Goal: Task Accomplishment & Management: Use online tool/utility

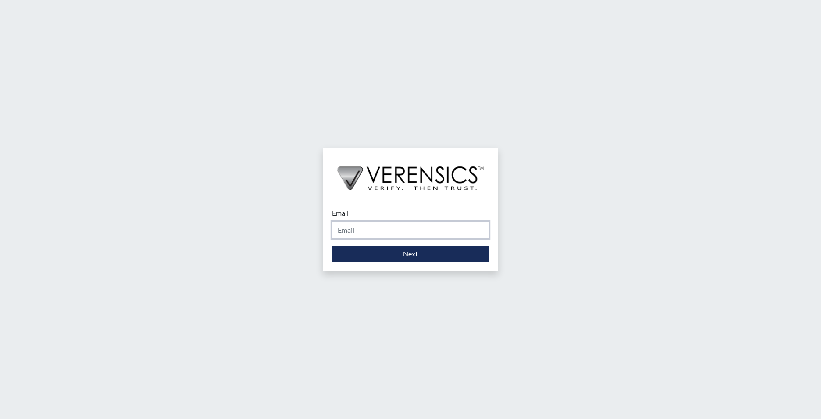
click at [391, 228] on input "Email" at bounding box center [410, 230] width 157 height 17
type input "[EMAIL_ADDRESS][PERSON_NAME][DOMAIN_NAME]"
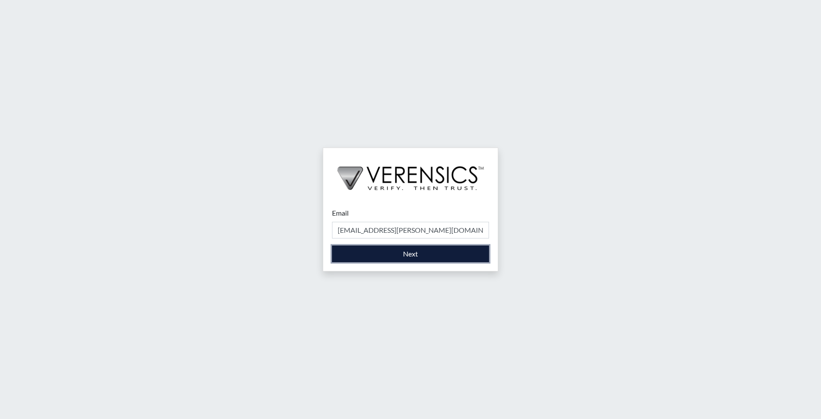
click at [394, 259] on button "Next" at bounding box center [410, 253] width 157 height 17
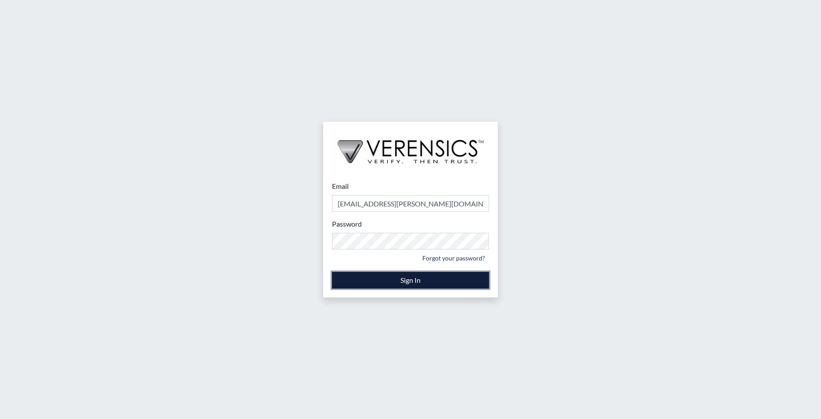
click at [394, 274] on button "Sign In" at bounding box center [410, 280] width 157 height 17
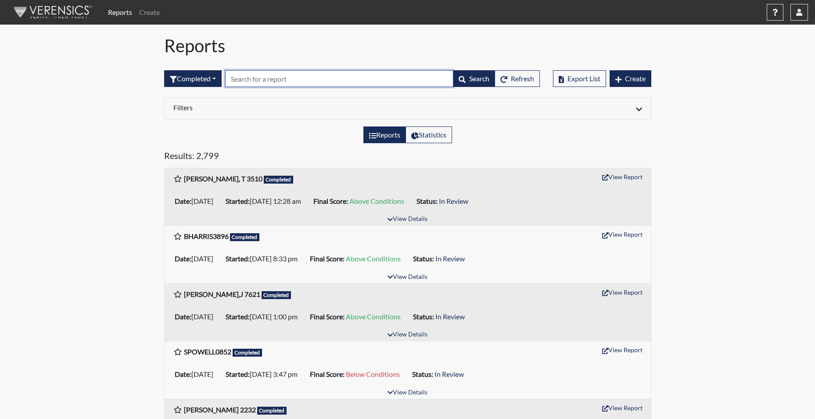
click at [238, 81] on input "text" at bounding box center [339, 78] width 228 height 17
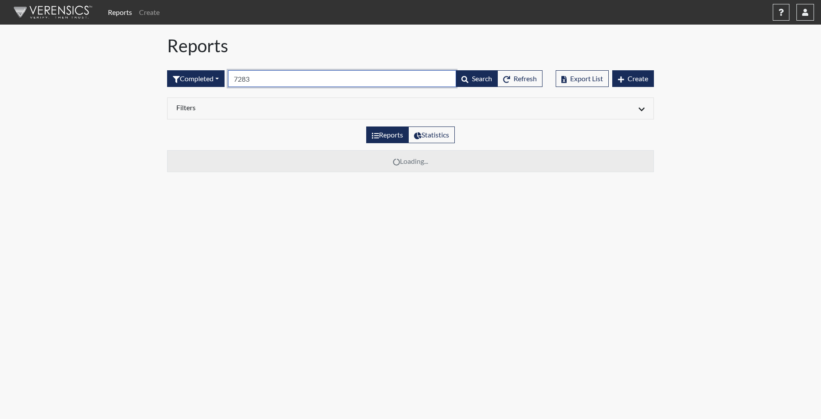
type input "7283"
